Goal: Register for event/course

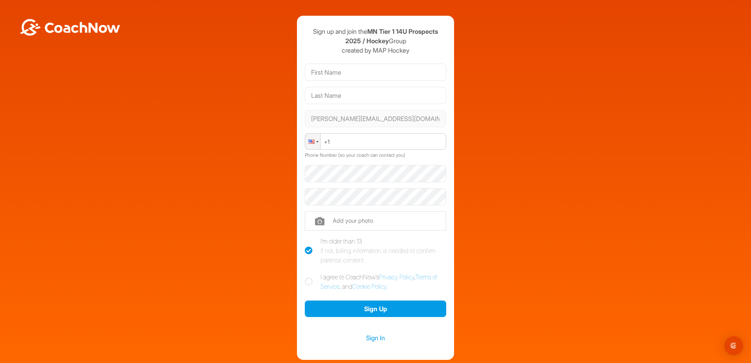
click at [369, 81] on div at bounding box center [375, 72] width 141 height 23
drag, startPoint x: 384, startPoint y: 75, endPoint x: 379, endPoint y: 76, distance: 4.7
click at [384, 75] on input "text" at bounding box center [375, 72] width 141 height 17
drag, startPoint x: 424, startPoint y: 55, endPoint x: 406, endPoint y: 62, distance: 19.5
click at [425, 54] on div "Sign up and join the MN Tier 1 14U Prospects 2025 / Hockey Group created by MAP…" at bounding box center [375, 188] width 157 height 344
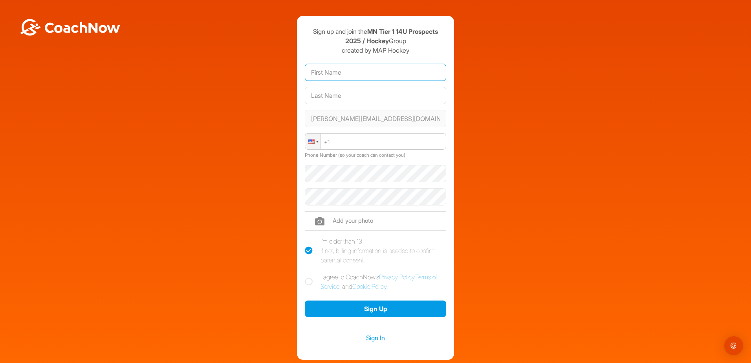
click at [347, 68] on input "text" at bounding box center [375, 72] width 141 height 17
type input "kaden"
type input "teasck"
click at [356, 250] on div "If not, billing information is needed to confirm parental consent." at bounding box center [383, 255] width 126 height 19
click at [310, 241] on input "I'm older than 13 If not, billing information is needed to confirm parental con…" at bounding box center [307, 238] width 5 height 5
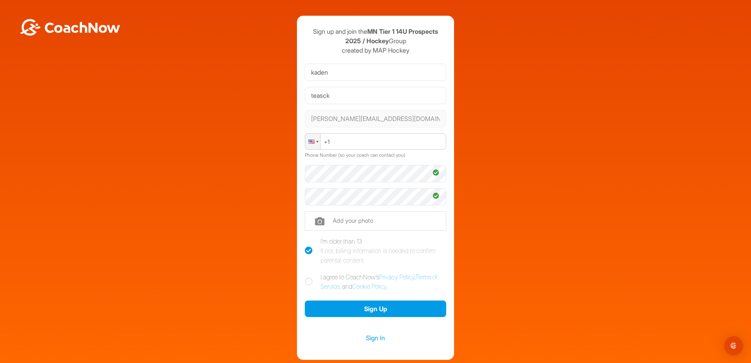
checkbox input "false"
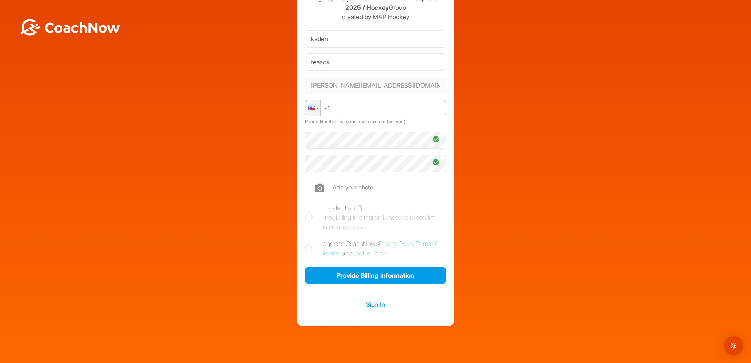
scroll to position [37, 0]
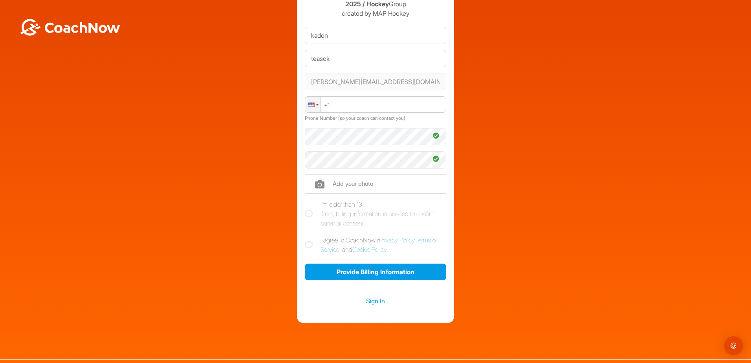
click at [306, 242] on icon at bounding box center [309, 245] width 8 height 8
click at [306, 240] on input "I agree to CoachNow's Privacy Policy , Terms of Service , and Cookie Policy ." at bounding box center [307, 237] width 5 height 5
checkbox input "true"
click at [376, 278] on button "Provide Billing Information" at bounding box center [375, 271] width 141 height 17
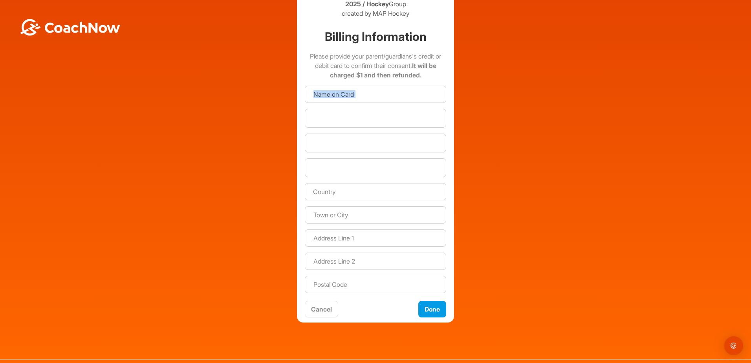
drag, startPoint x: 744, startPoint y: 166, endPoint x: 741, endPoint y: 85, distance: 81.3
click at [741, 85] on div "Sign up and join the MN Tier 1 14U Prospects 2025 / Hockey Group created by MAP…" at bounding box center [375, 148] width 751 height 371
drag, startPoint x: 54, startPoint y: 1, endPoint x: 141, endPoint y: 49, distance: 99.1
click at [141, 49] on div "Sign up and join the MN Tier 1 14U Prospects 2025 / Hockey Group created by MAP…" at bounding box center [375, 151] width 743 height 344
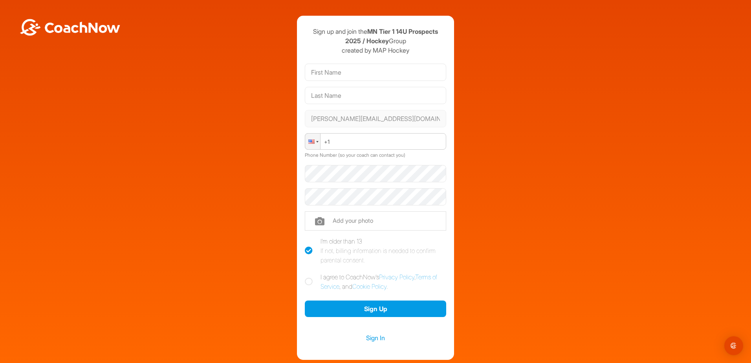
type input "teasck"
click at [334, 74] on input "text" at bounding box center [375, 72] width 141 height 17
type input "kaden"
click at [236, 156] on div "Sign up and join the MN Tier 1 14U Prospects 2025 / Hockey Group created by MAP…" at bounding box center [375, 188] width 743 height 344
drag, startPoint x: 575, startPoint y: 212, endPoint x: 483, endPoint y: 212, distance: 92.3
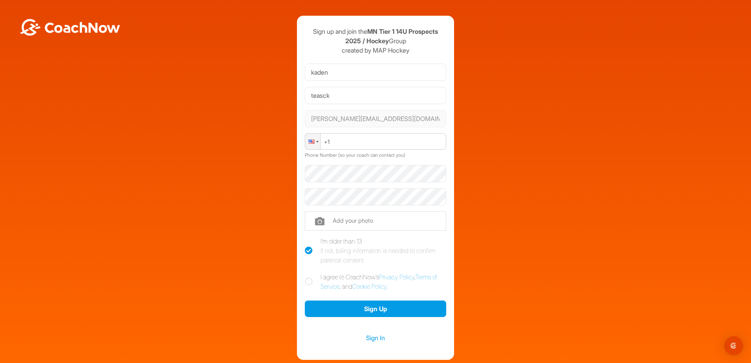
click at [570, 212] on div "Sign up and join the MN Tier 1 14U Prospects 2025 / Hockey Group created by MAP…" at bounding box center [375, 188] width 743 height 344
click at [395, 275] on link "Privacy Policy" at bounding box center [396, 277] width 35 height 8
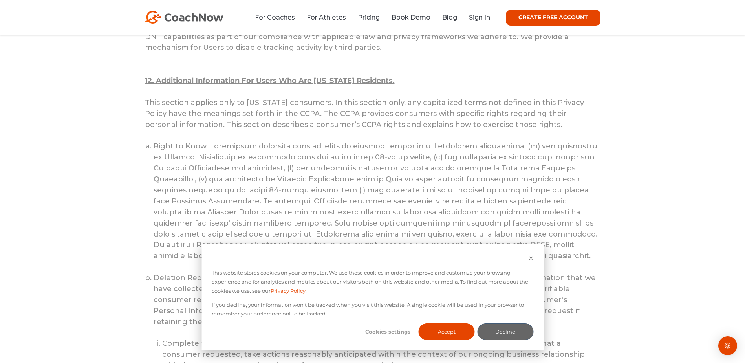
scroll to position [4501, 0]
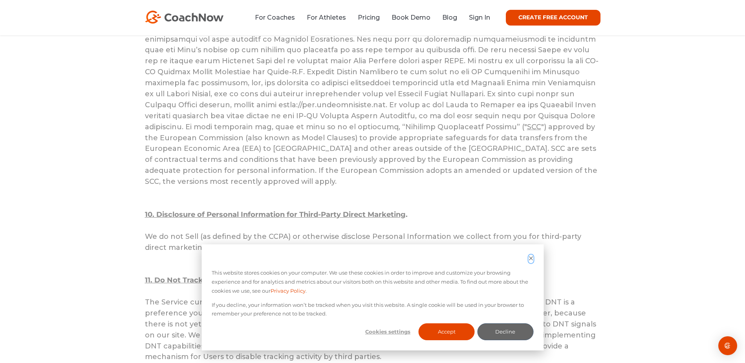
drag, startPoint x: 530, startPoint y: 260, endPoint x: 528, endPoint y: 255, distance: 5.2
click at [530, 260] on icon "Dismiss cookie banner" at bounding box center [530, 258] width 5 height 5
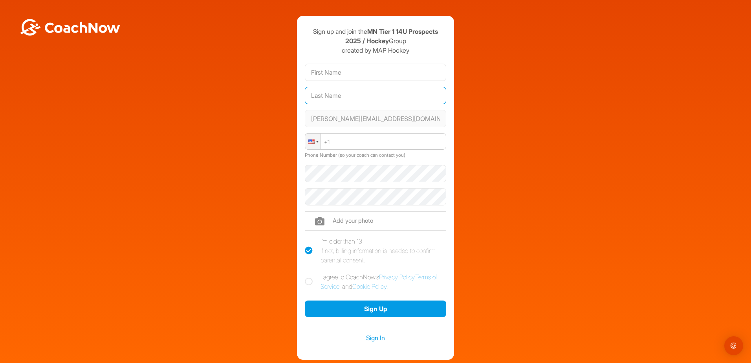
type input "teasck"
click at [337, 74] on input "text" at bounding box center [375, 72] width 141 height 17
type input "kaden"
drag, startPoint x: 486, startPoint y: 185, endPoint x: 451, endPoint y: 197, distance: 36.4
click at [484, 185] on div "Sign up and join the MN Tier 1 14U Prospects 2025 / Hockey Group created by MAP…" at bounding box center [375, 188] width 743 height 344
